Goal: Information Seeking & Learning: Learn about a topic

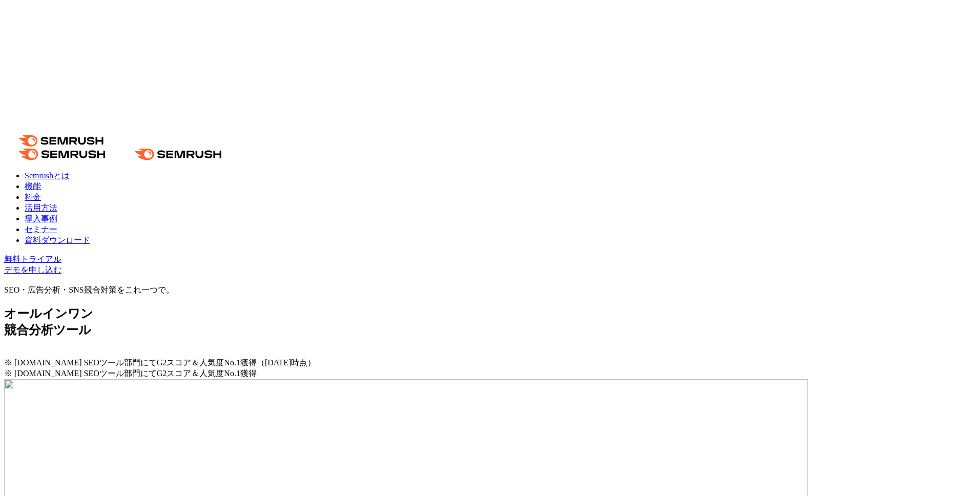
click at [57, 214] on link "導入事例" at bounding box center [41, 218] width 33 height 9
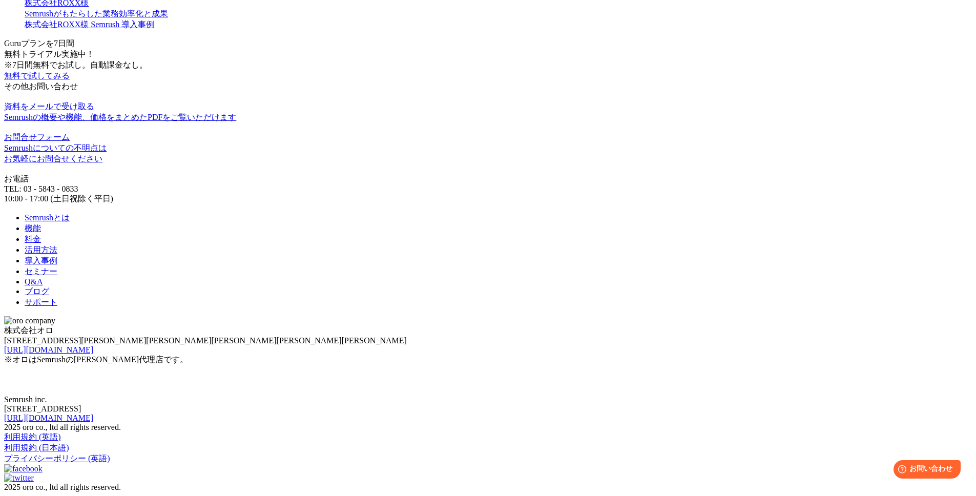
click at [455, 9] on div "株式会社ROXX様" at bounding box center [499, 3] width 948 height 11
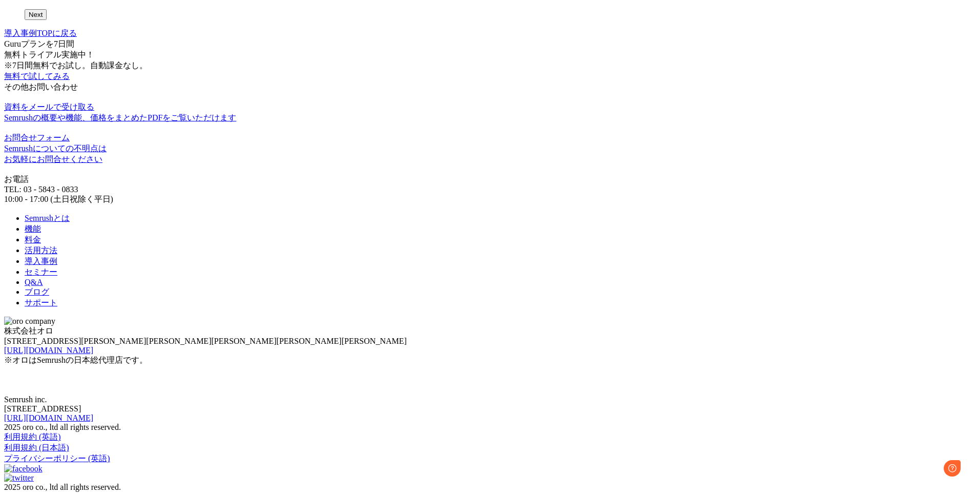
scroll to position [3822, 0]
click at [47, 20] on button "Next" at bounding box center [36, 14] width 22 height 11
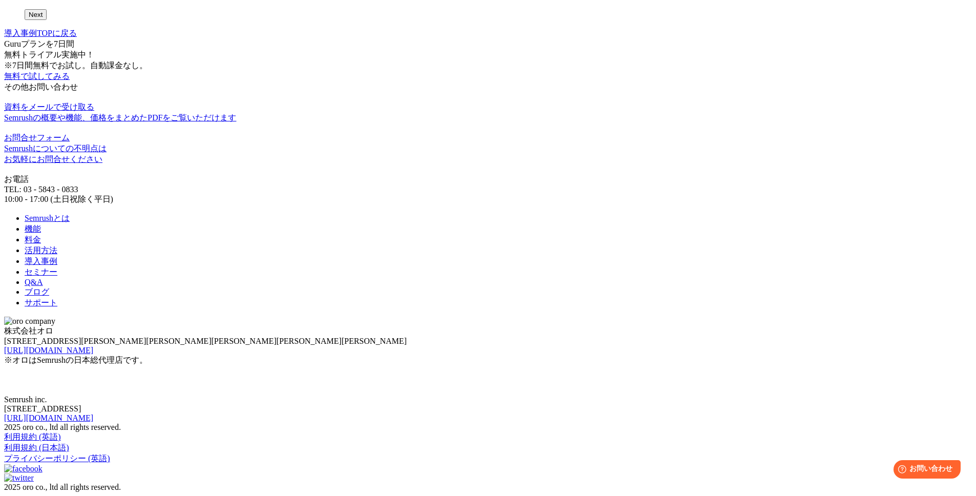
click at [47, 20] on button "Next" at bounding box center [36, 14] width 22 height 11
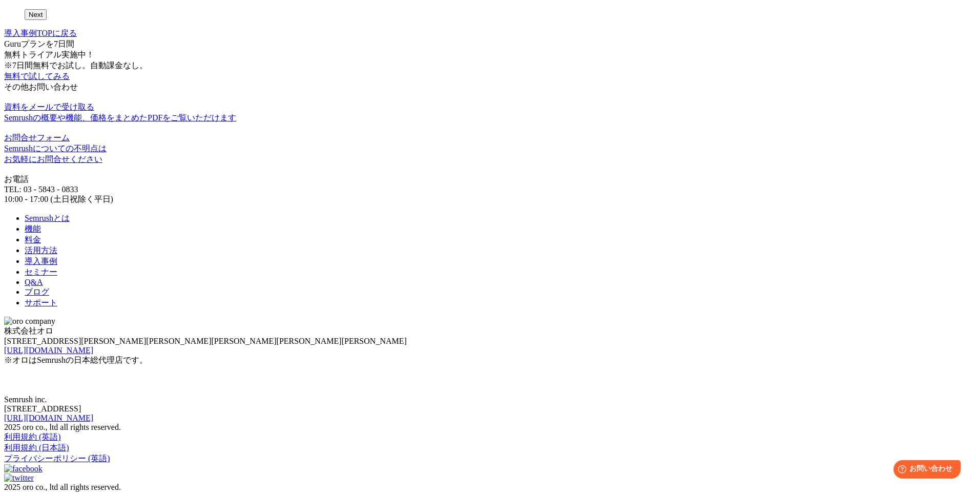
click at [47, 20] on button "Next" at bounding box center [36, 14] width 22 height 11
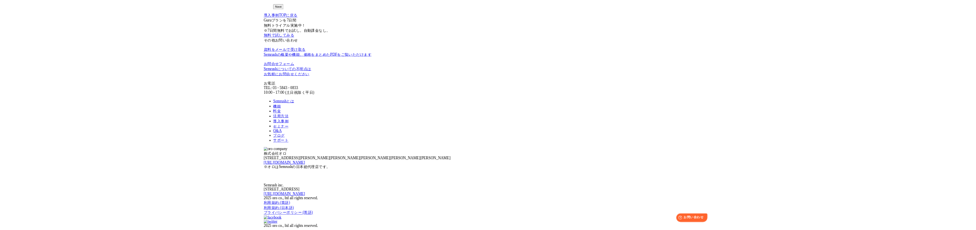
scroll to position [4132, 0]
